Goal: Navigation & Orientation: Understand site structure

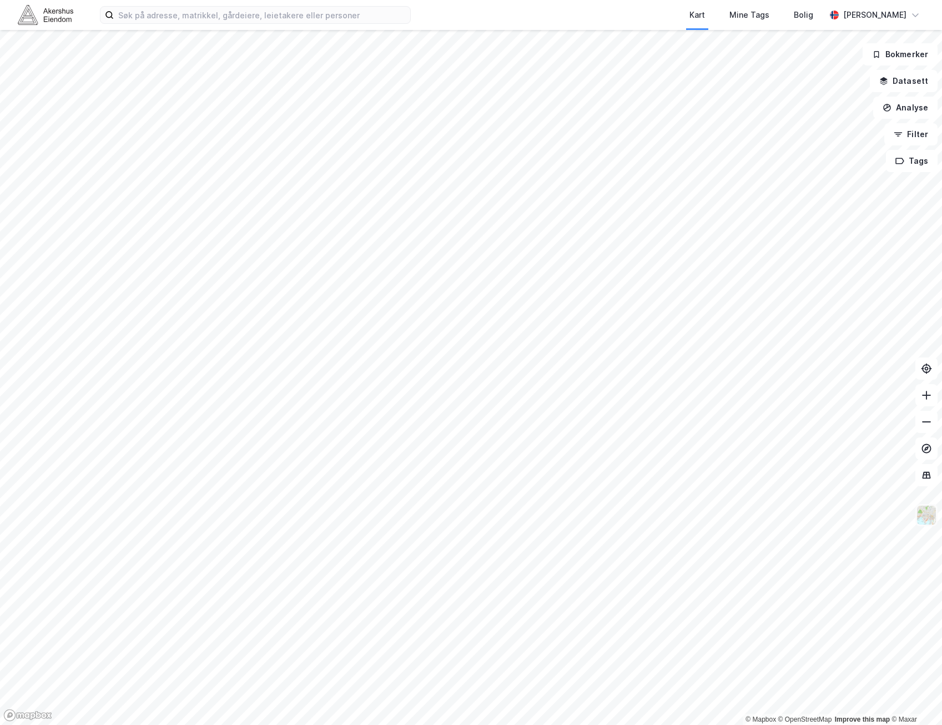
click at [935, 518] on img at bounding box center [926, 515] width 21 height 21
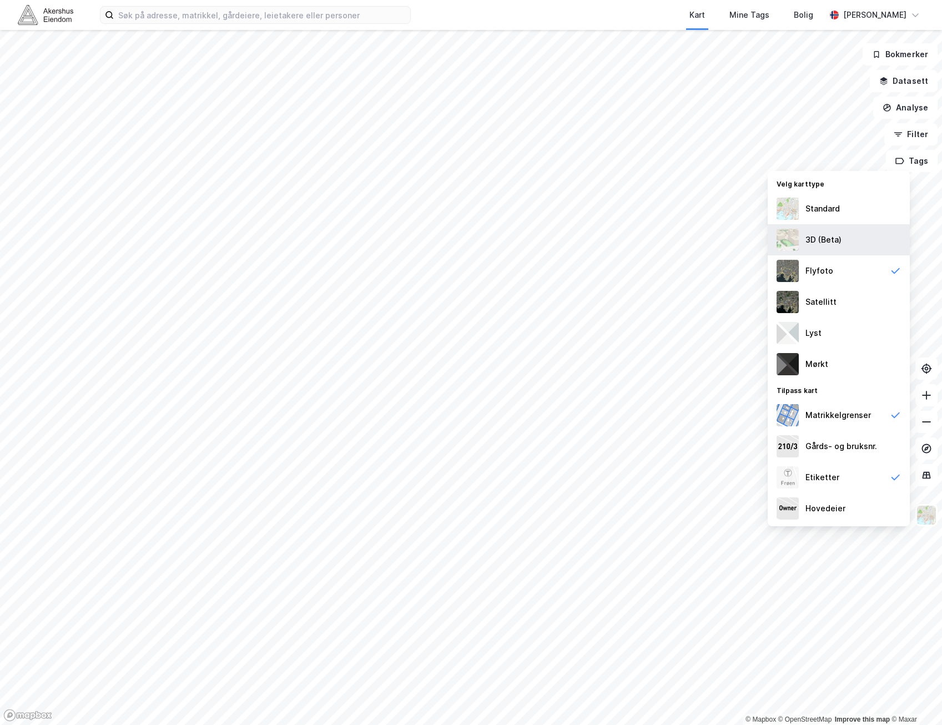
click at [848, 241] on div "3D (Beta)" at bounding box center [839, 239] width 142 height 31
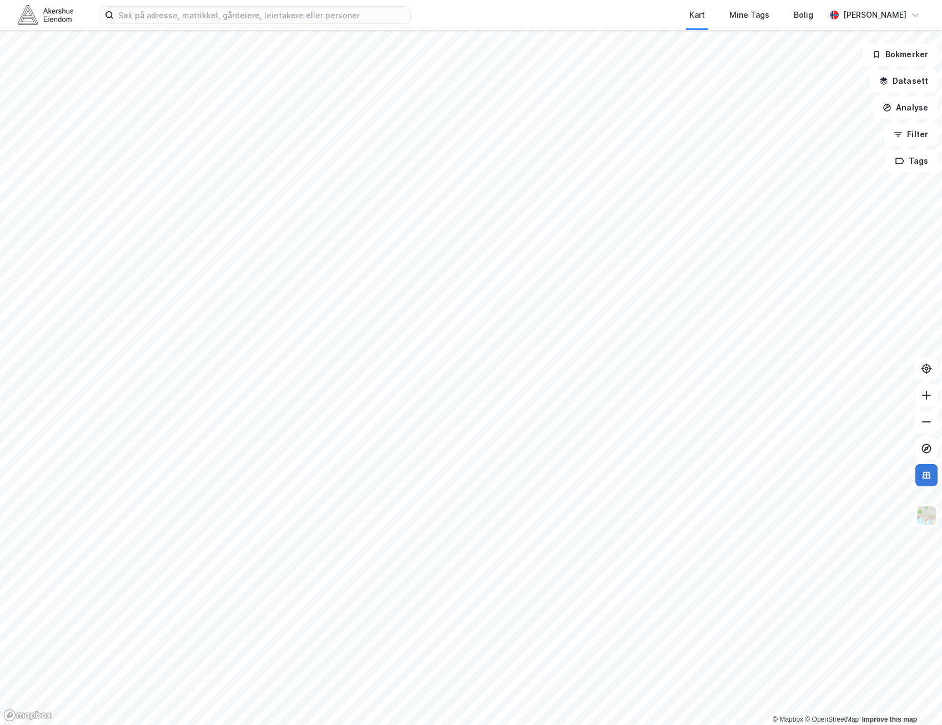
click at [927, 478] on icon at bounding box center [926, 475] width 8 height 7
click at [925, 518] on img at bounding box center [926, 515] width 21 height 21
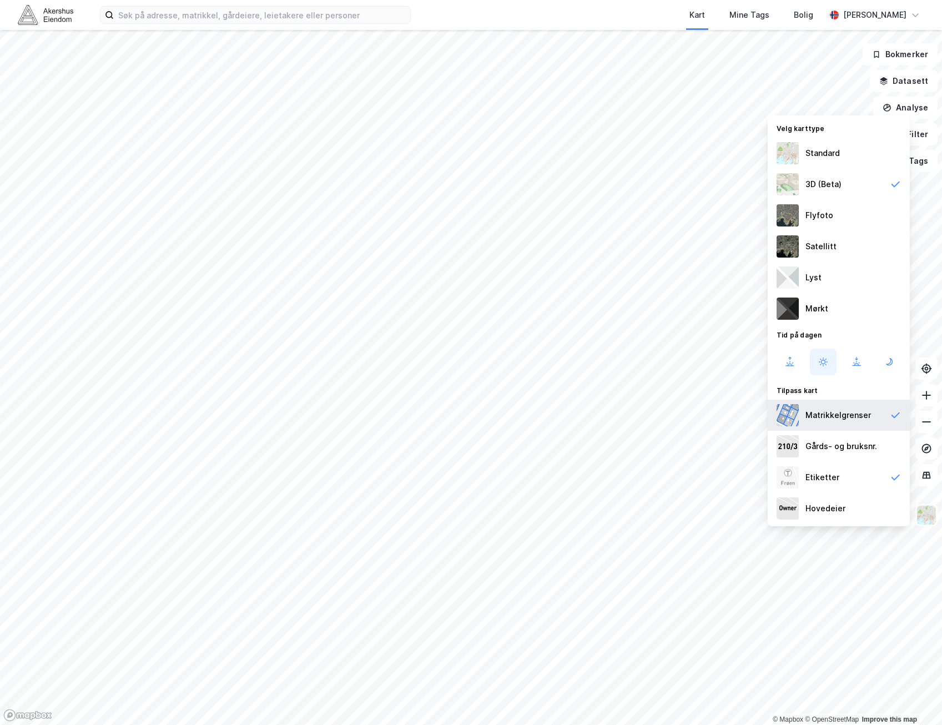
click at [856, 420] on div "Matrikkelgrenser" at bounding box center [837, 415] width 65 height 13
